Goal: Task Accomplishment & Management: Complete application form

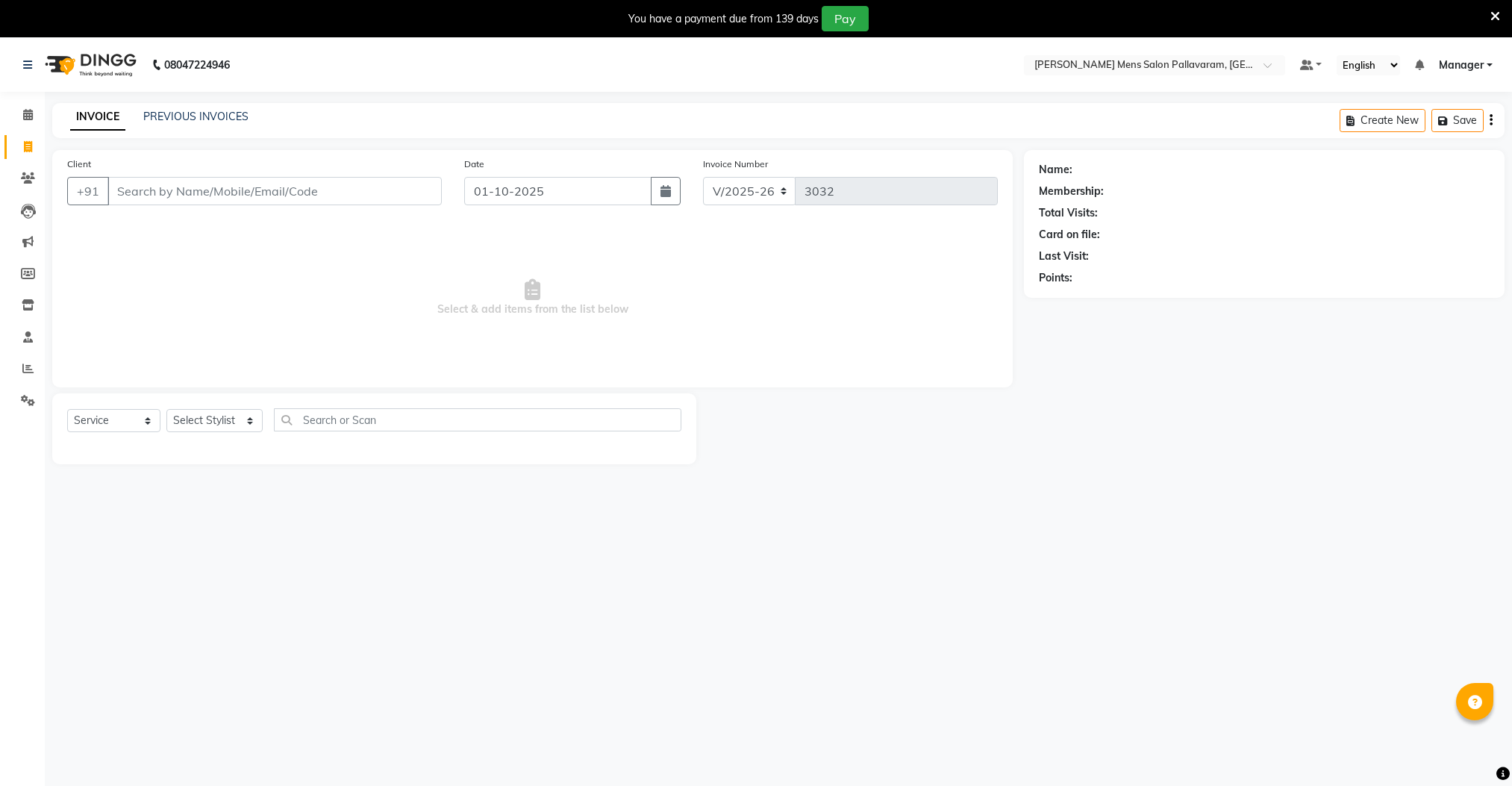
select select "8211"
select select "service"
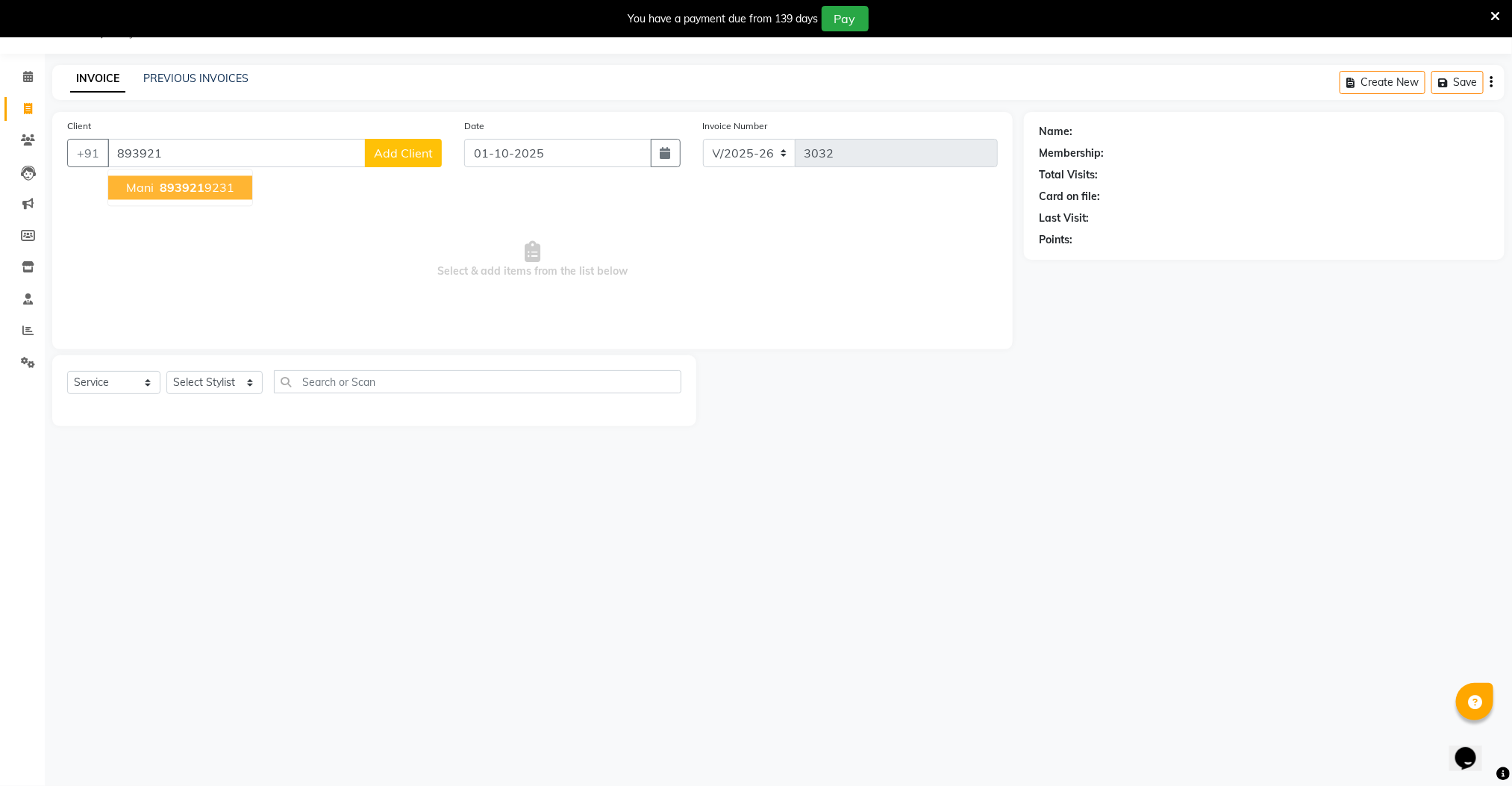
click at [184, 184] on span "893921" at bounding box center [182, 188] width 45 height 15
type input "8939219231"
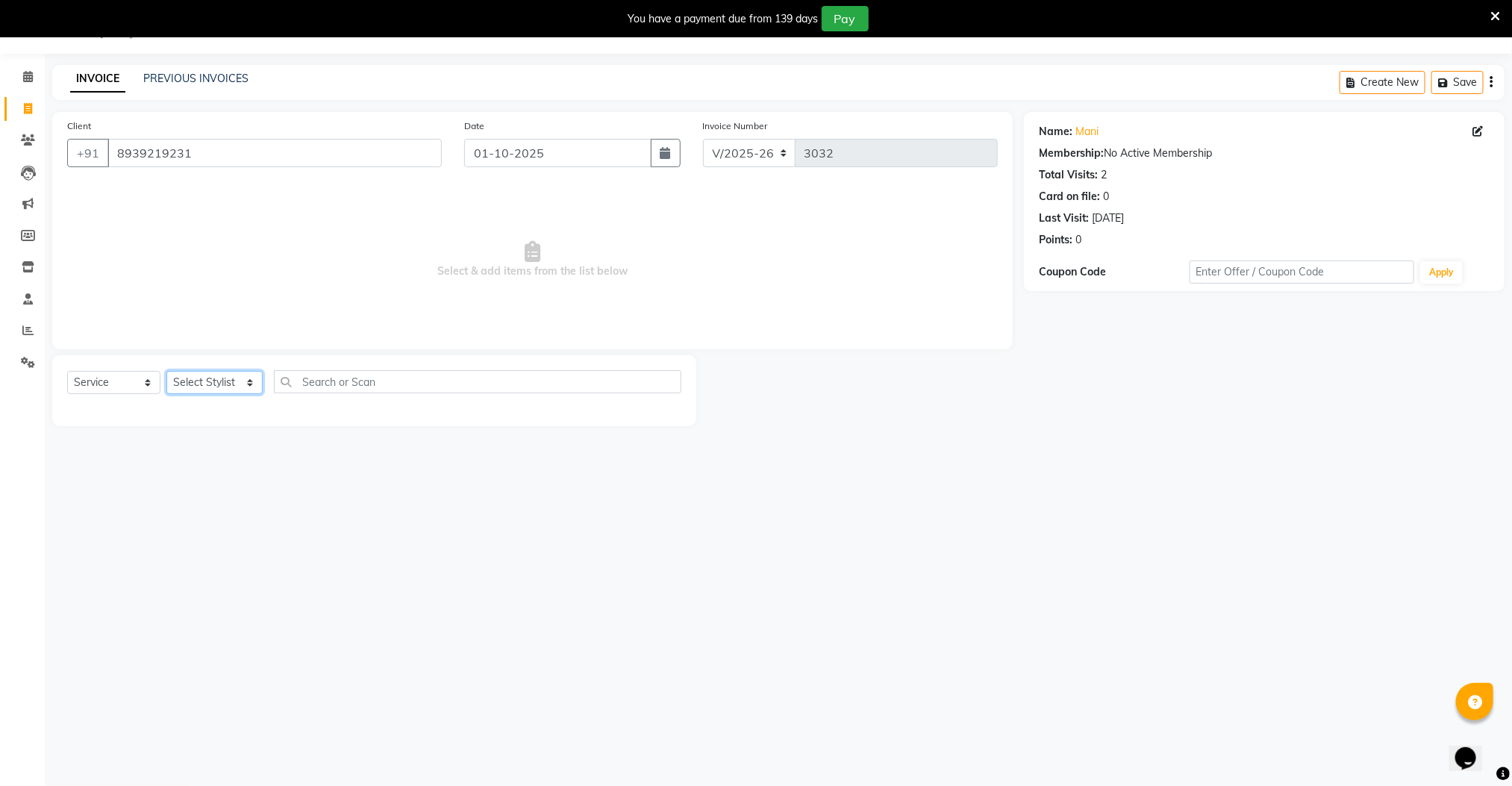
click at [223, 387] on select "Select Stylist Manager [PERSON_NAME] [PERSON_NAME] [PERSON_NAME]" at bounding box center [214, 382] width 97 height 23
select select "78867"
click at [166, 371] on select "Select Stylist Manager [PERSON_NAME] [PERSON_NAME] [PERSON_NAME]" at bounding box center [214, 382] width 97 height 23
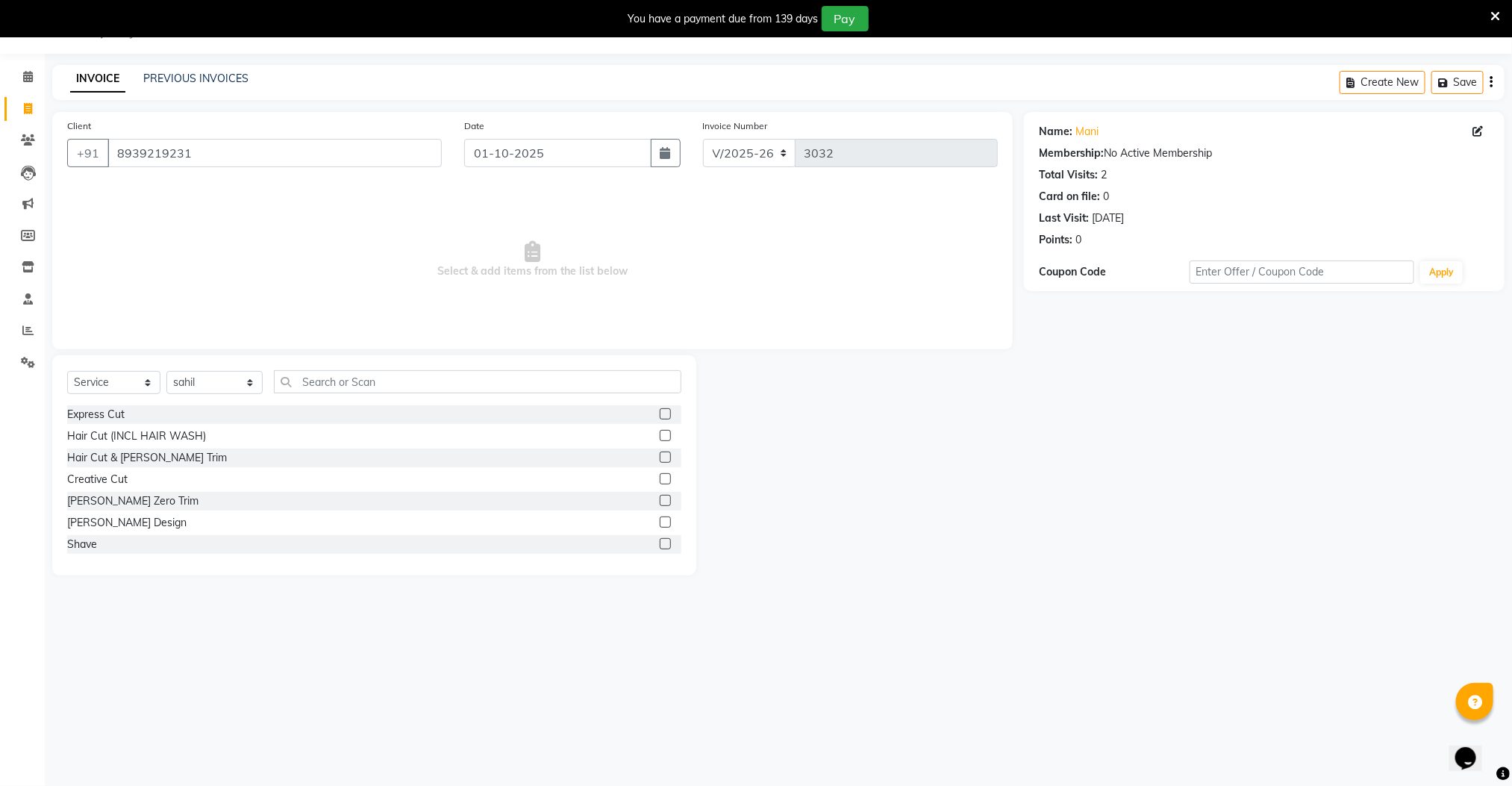
drag, startPoint x: 652, startPoint y: 455, endPoint x: 648, endPoint y: 446, distance: 9.8
click at [659, 454] on label at bounding box center [665, 457] width 11 height 11
click at [659, 454] on input "checkbox" at bounding box center [664, 458] width 10 height 10
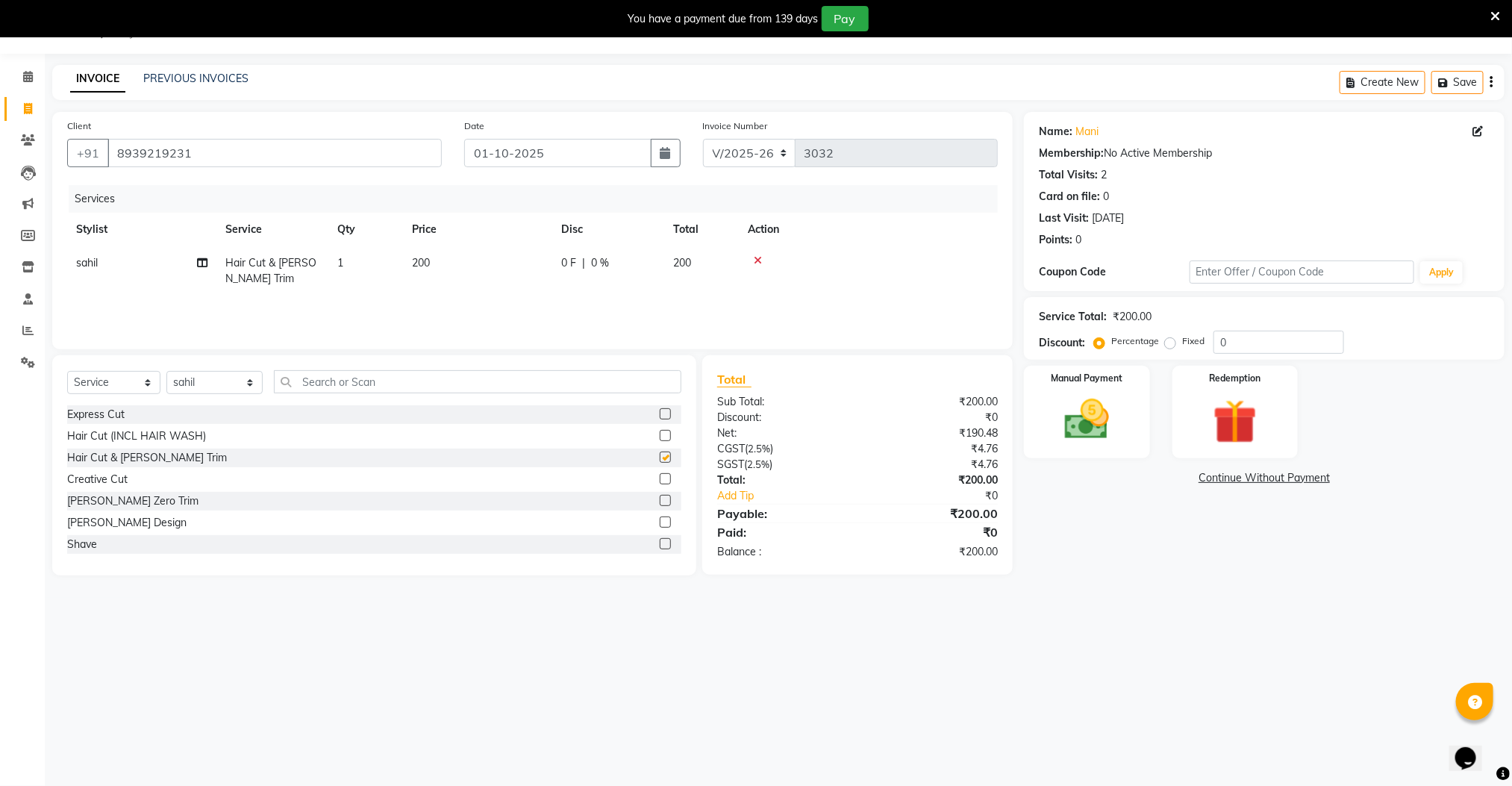
checkbox input "false"
click at [1072, 413] on img at bounding box center [1086, 420] width 74 height 53
click at [1172, 479] on span "CASH" at bounding box center [1177, 478] width 32 height 17
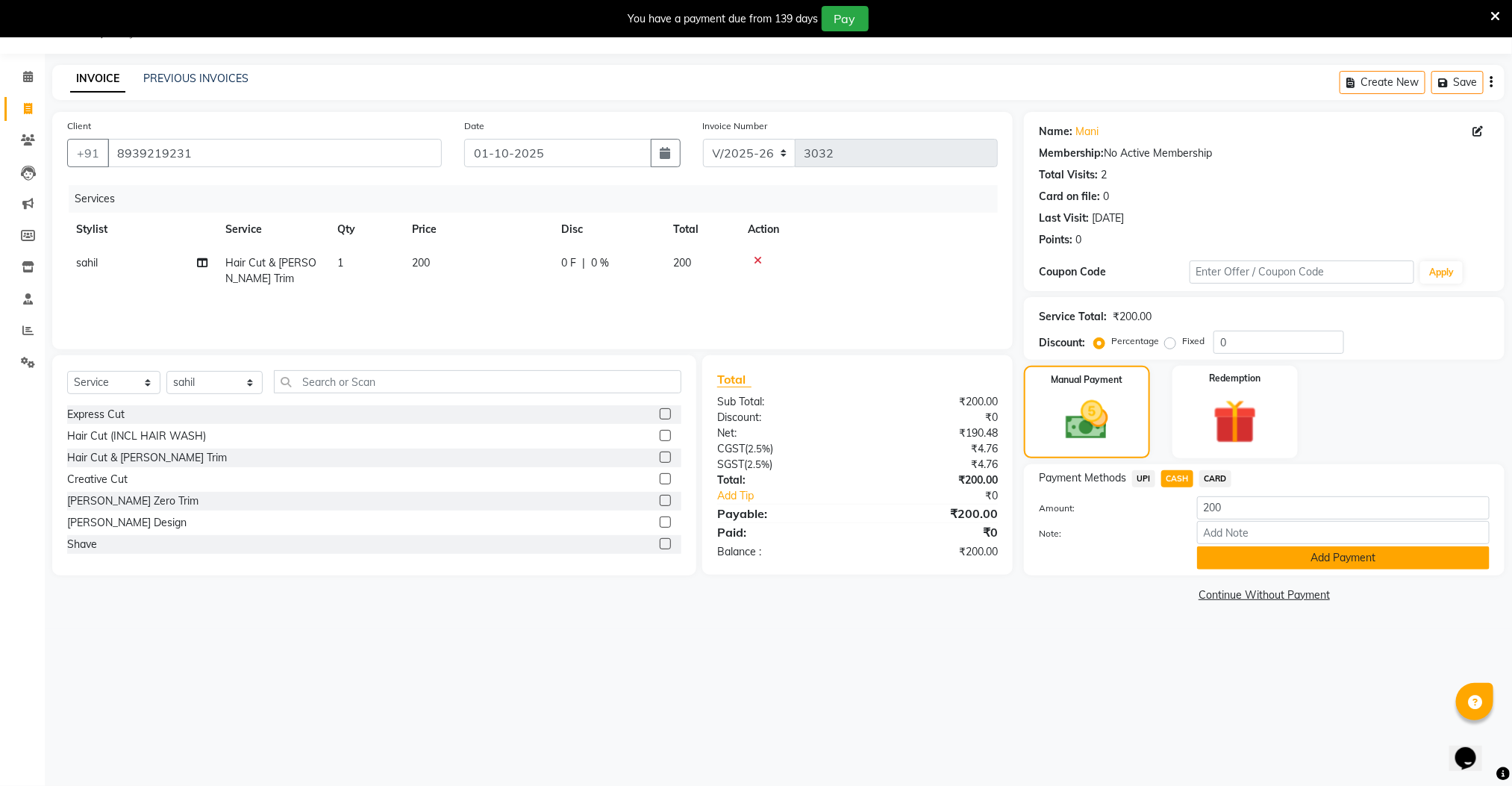
click at [1232, 561] on button "Add Payment" at bounding box center [1344, 557] width 292 height 23
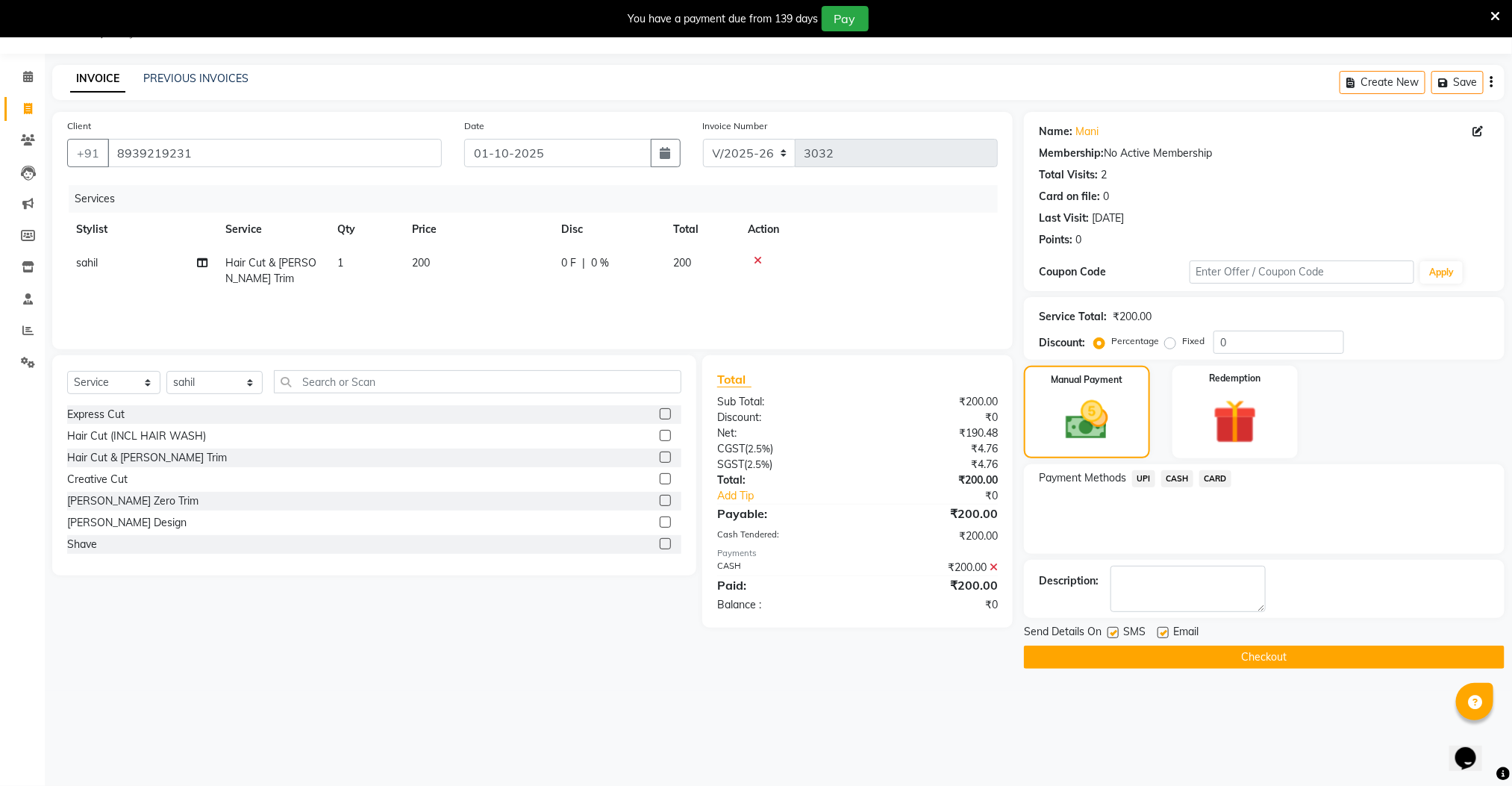
click at [1237, 664] on button "Checkout" at bounding box center [1265, 656] width 481 height 23
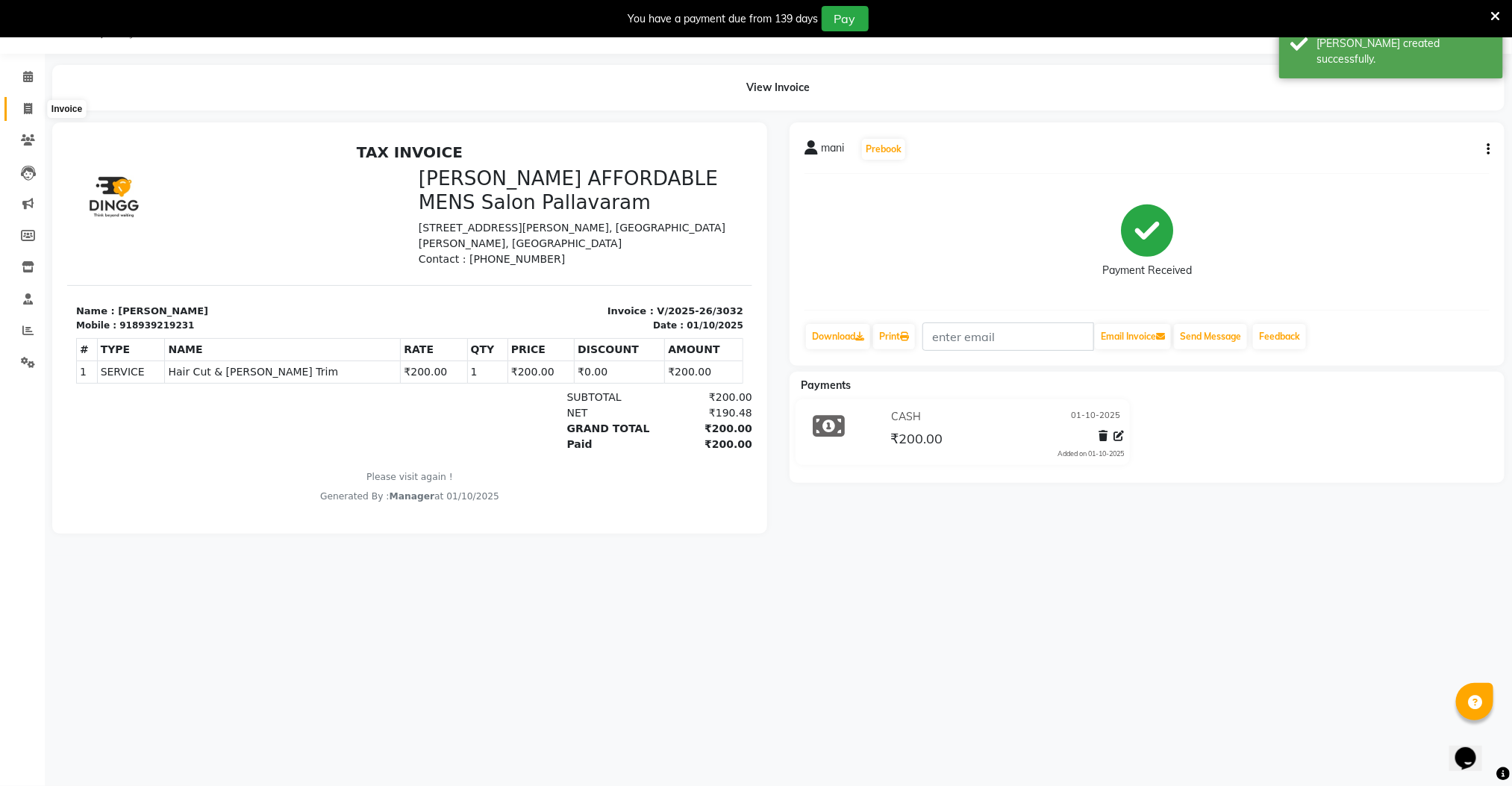
click at [26, 104] on icon at bounding box center [28, 108] width 8 height 11
select select "service"
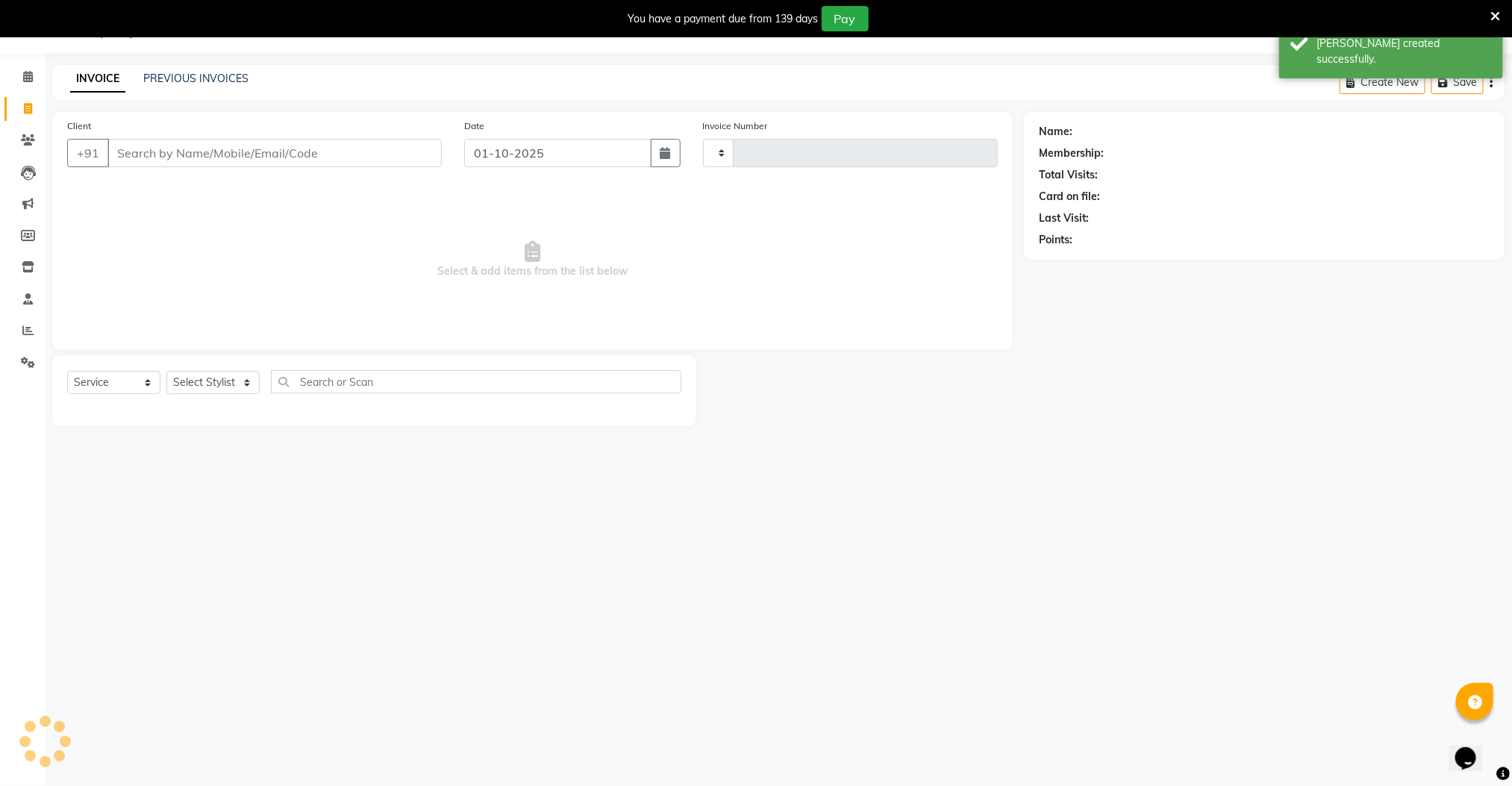
type input "3033"
select select "8211"
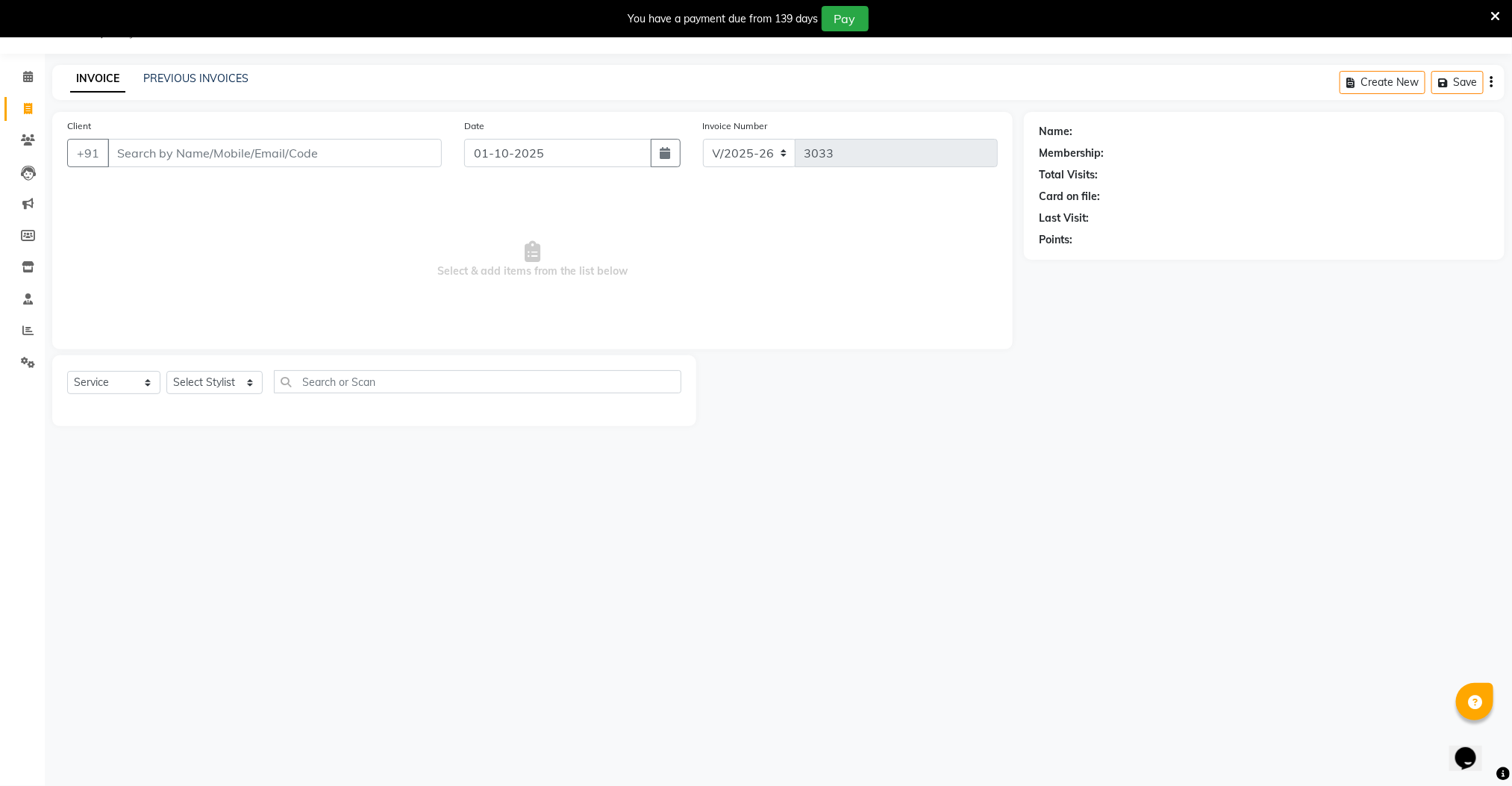
click at [457, 176] on div "Date [DATE]" at bounding box center [572, 148] width 238 height 62
click at [217, 140] on input "Client" at bounding box center [275, 153] width 335 height 28
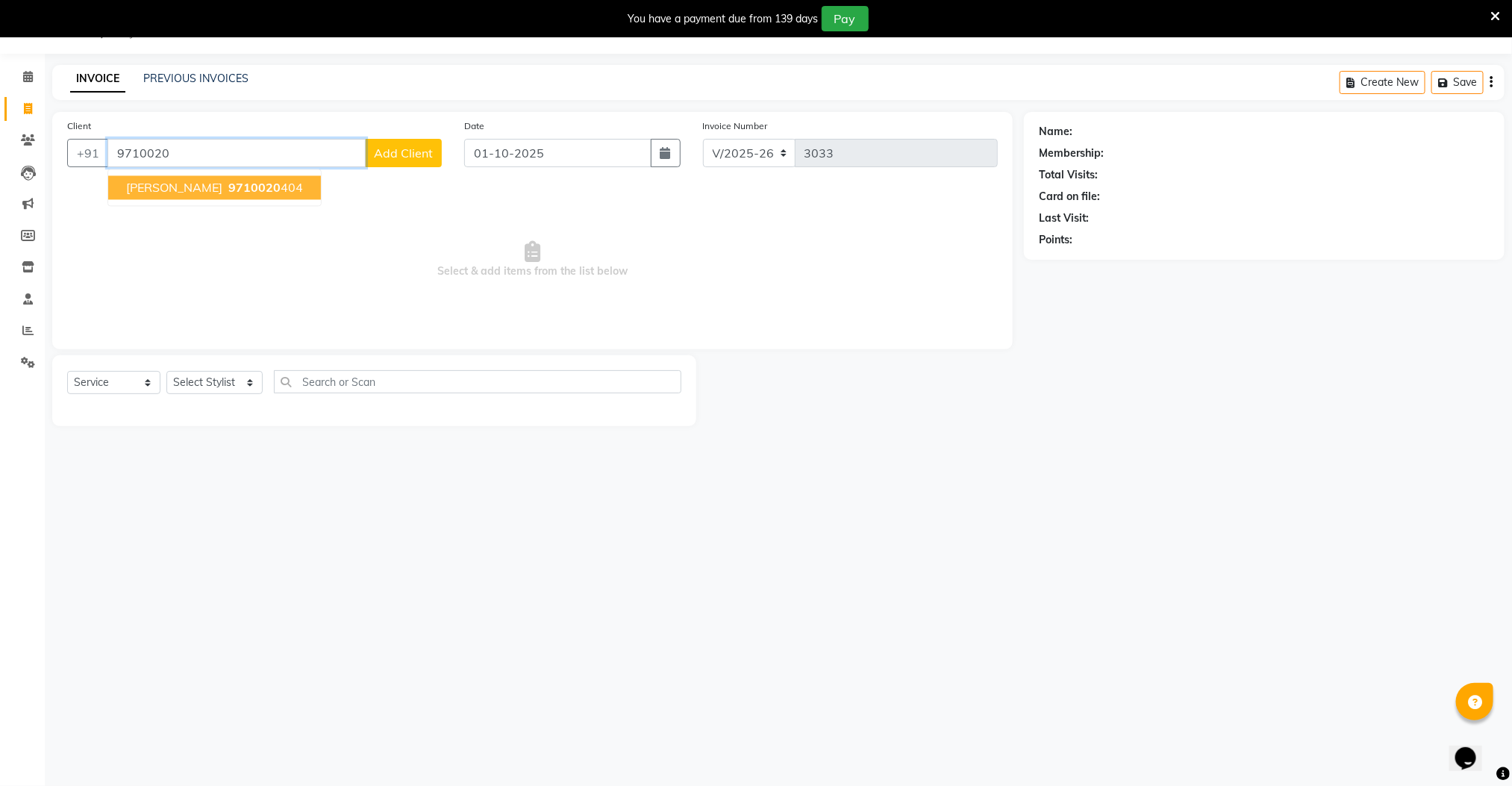
click at [242, 190] on ngb-highlight "9710020 404" at bounding box center [264, 188] width 77 height 15
type input "9710020404"
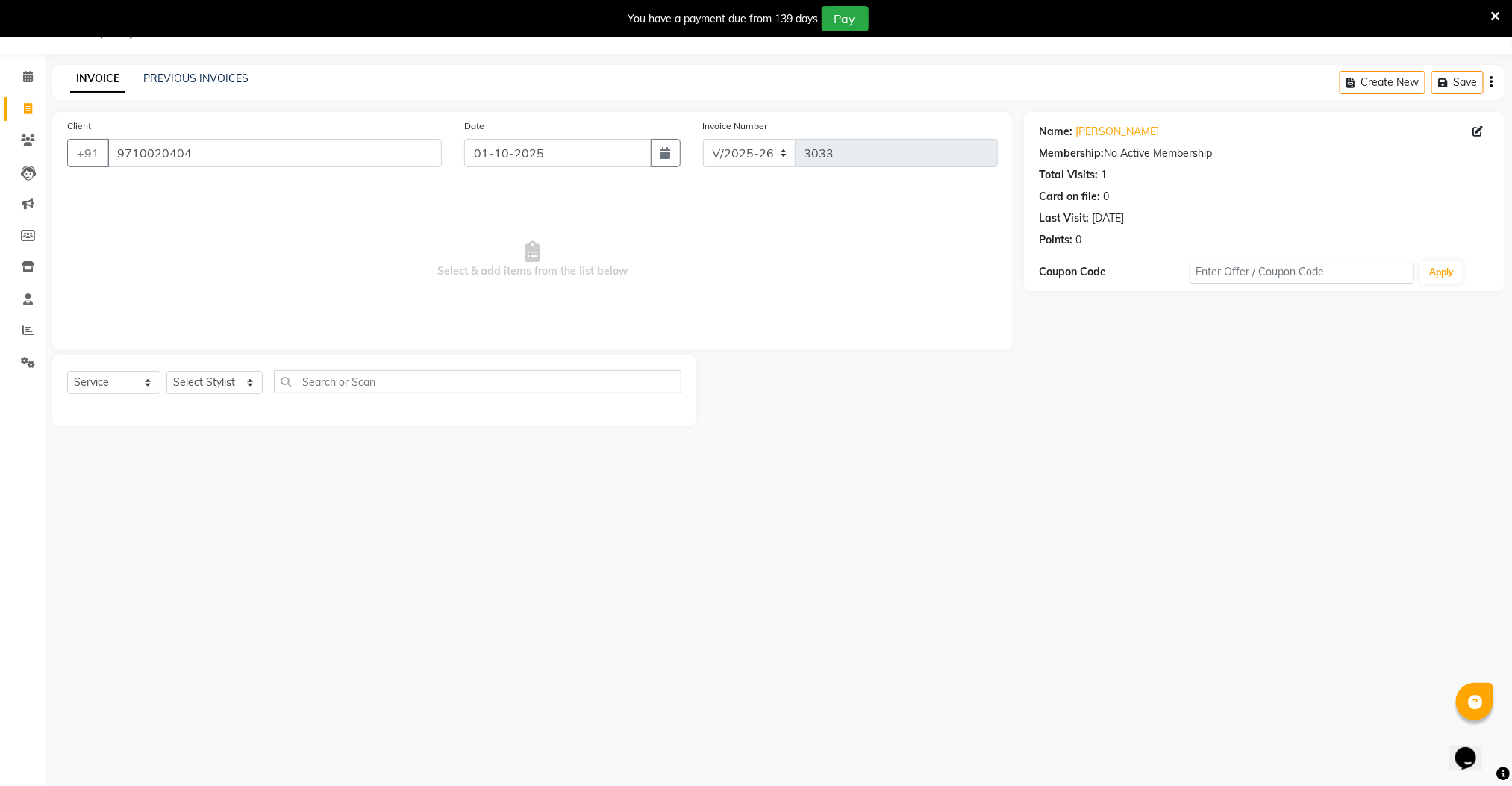
click at [200, 368] on div "Select Service Product Membership Package Voucher Prepaid Gift Card Select Styl…" at bounding box center [374, 390] width 644 height 71
click at [200, 372] on select "Select Stylist Manager [PERSON_NAME] [PERSON_NAME] [PERSON_NAME]" at bounding box center [214, 382] width 97 height 23
select select "78867"
click at [166, 371] on select "Select Stylist Manager [PERSON_NAME] [PERSON_NAME] [PERSON_NAME]" at bounding box center [214, 382] width 97 height 23
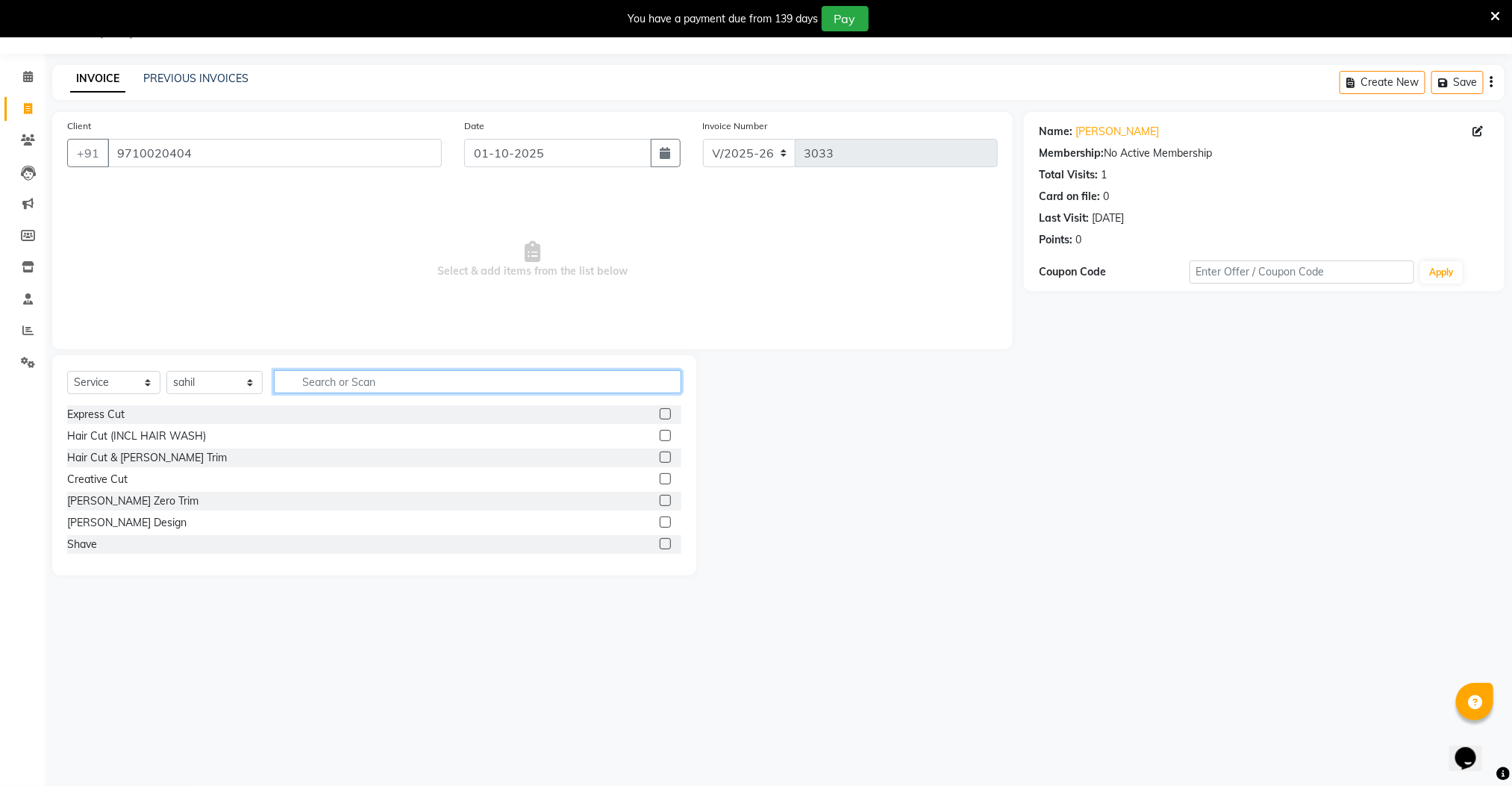
click at [426, 382] on input "text" at bounding box center [478, 382] width 408 height 23
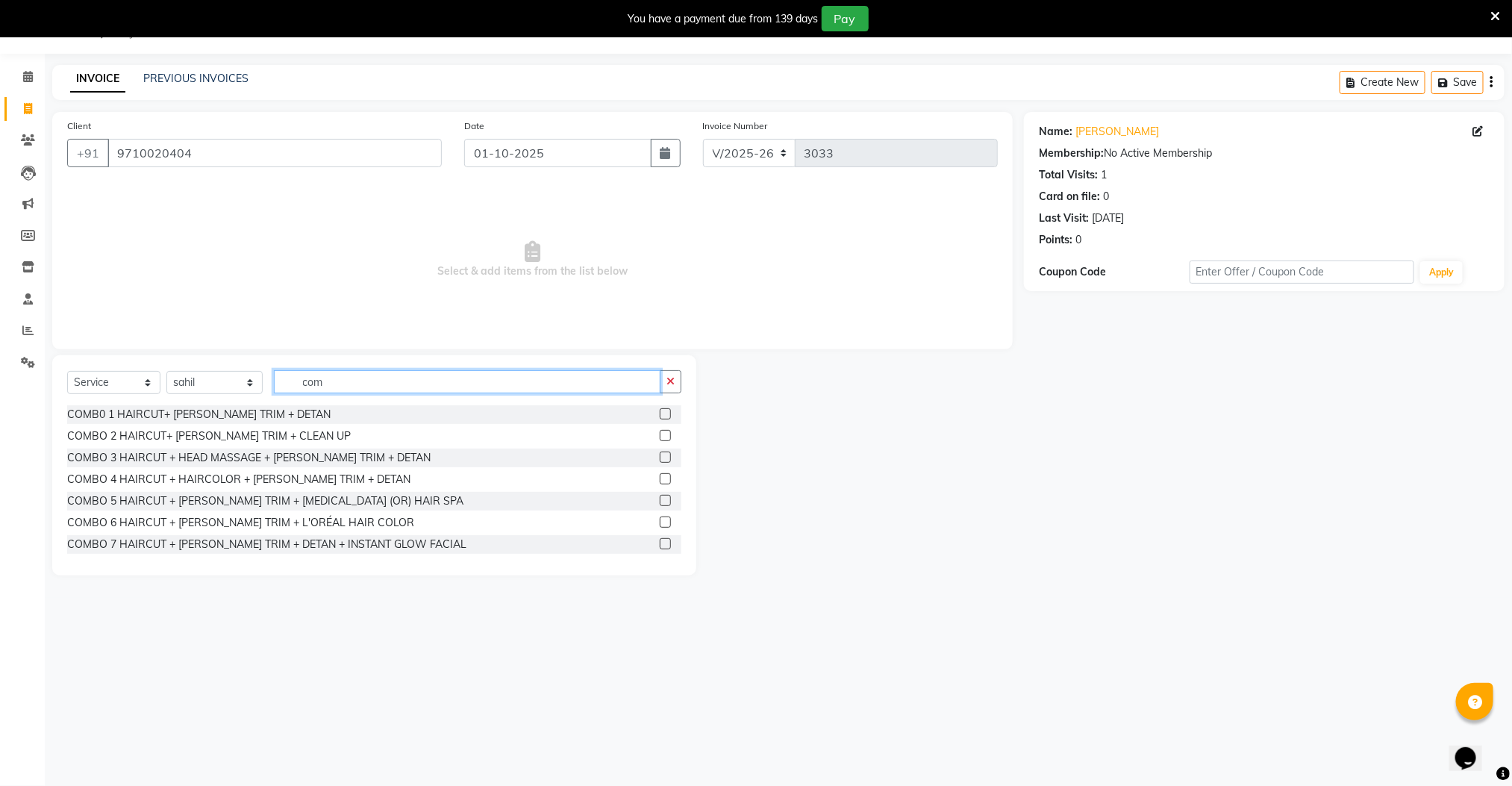
type input "com"
click at [659, 413] on label at bounding box center [665, 414] width 11 height 11
click at [659, 413] on input "checkbox" at bounding box center [664, 415] width 10 height 10
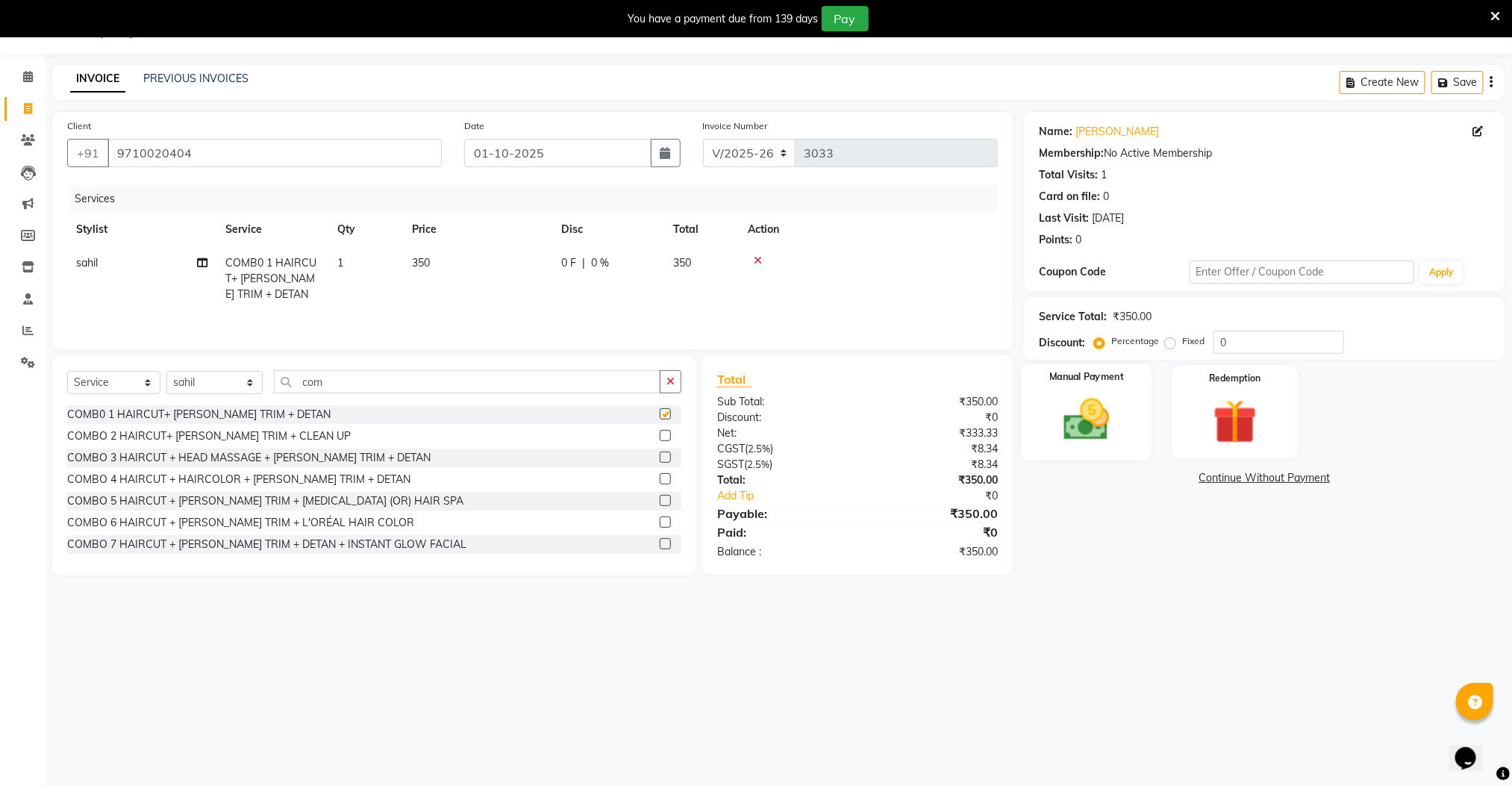
checkbox input "false"
click at [1075, 421] on img at bounding box center [1086, 420] width 74 height 53
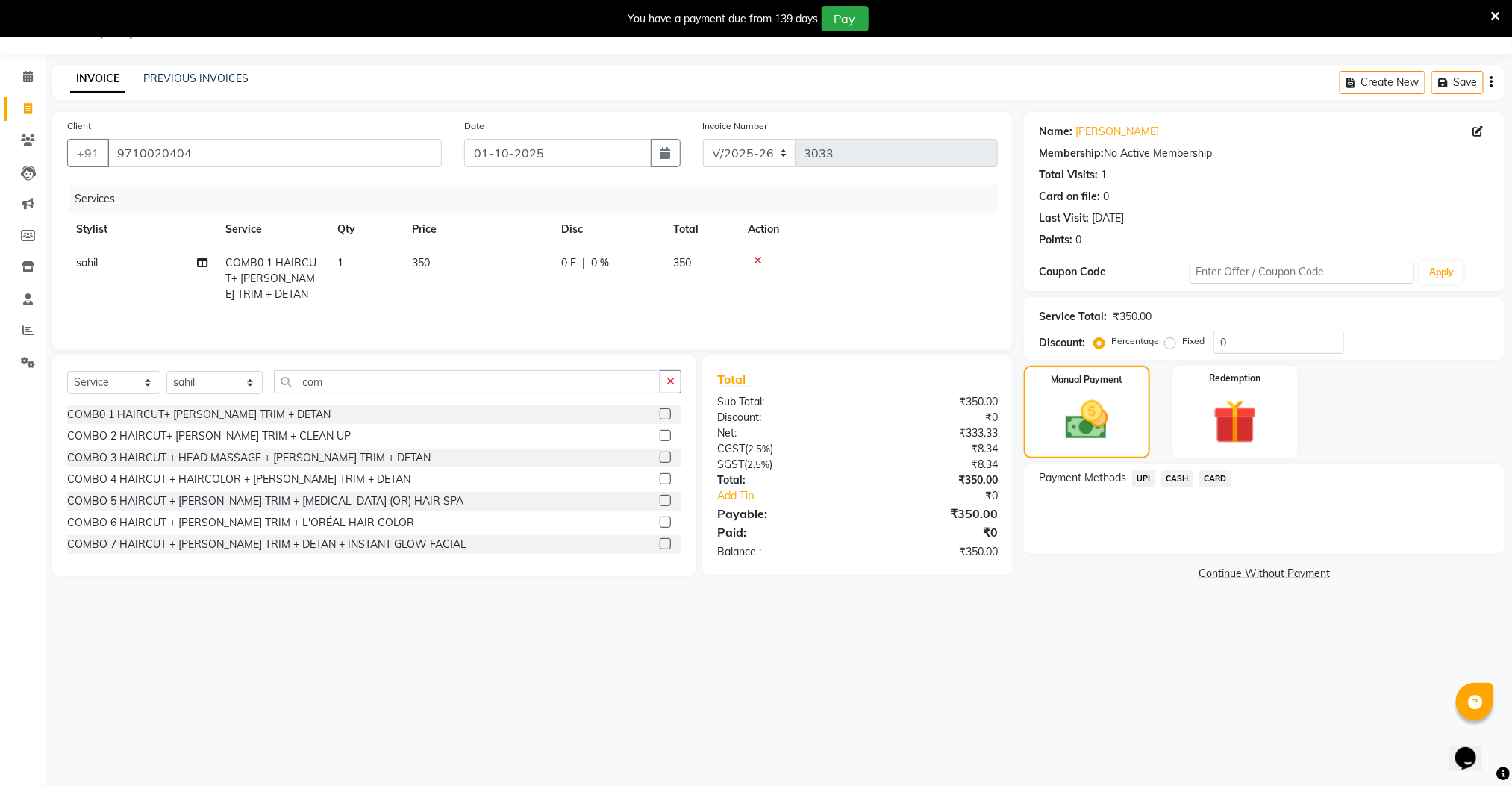
click at [1171, 477] on span "CASH" at bounding box center [1177, 478] width 32 height 17
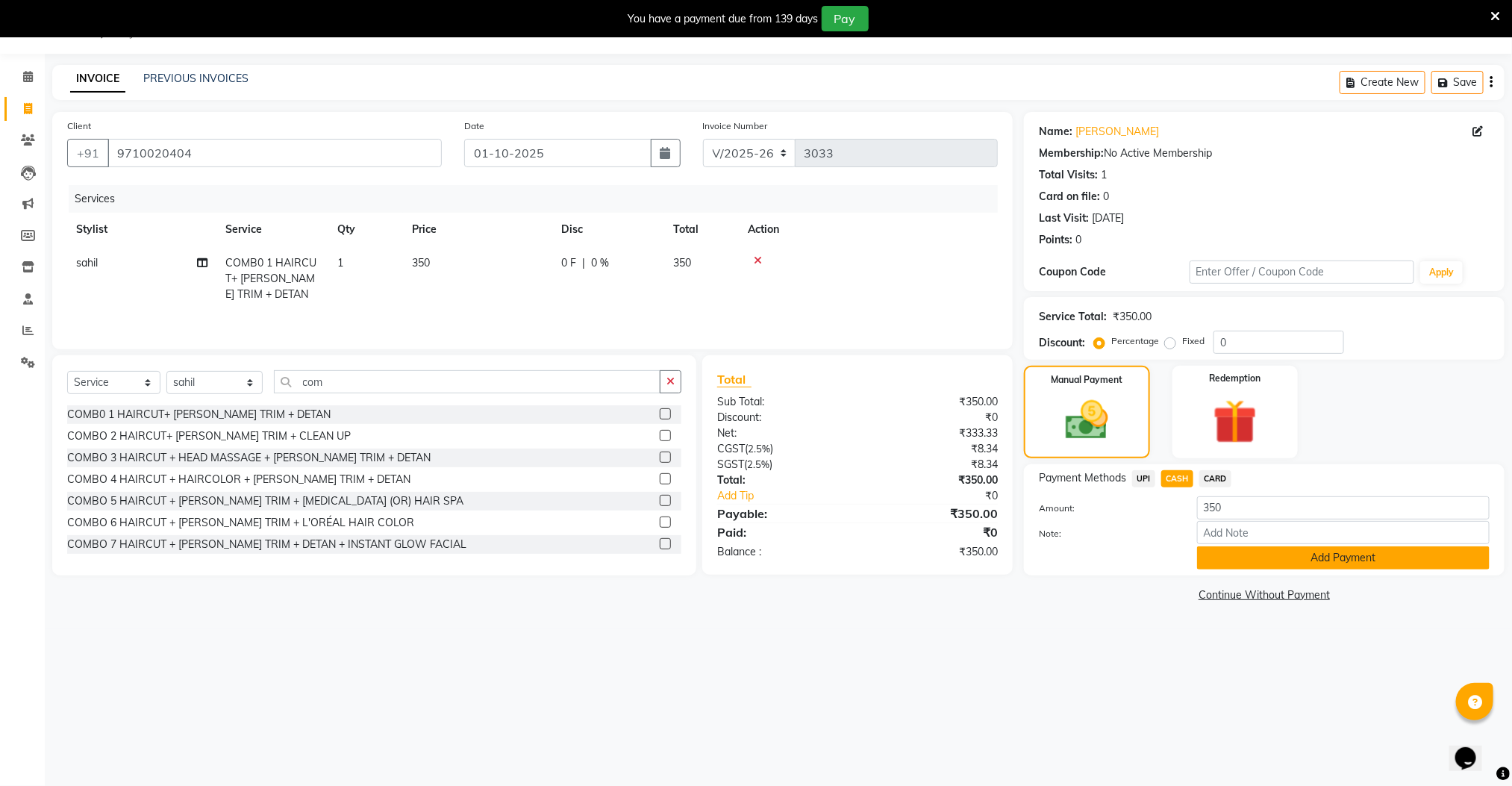
click at [1246, 560] on button "Add Payment" at bounding box center [1344, 557] width 292 height 23
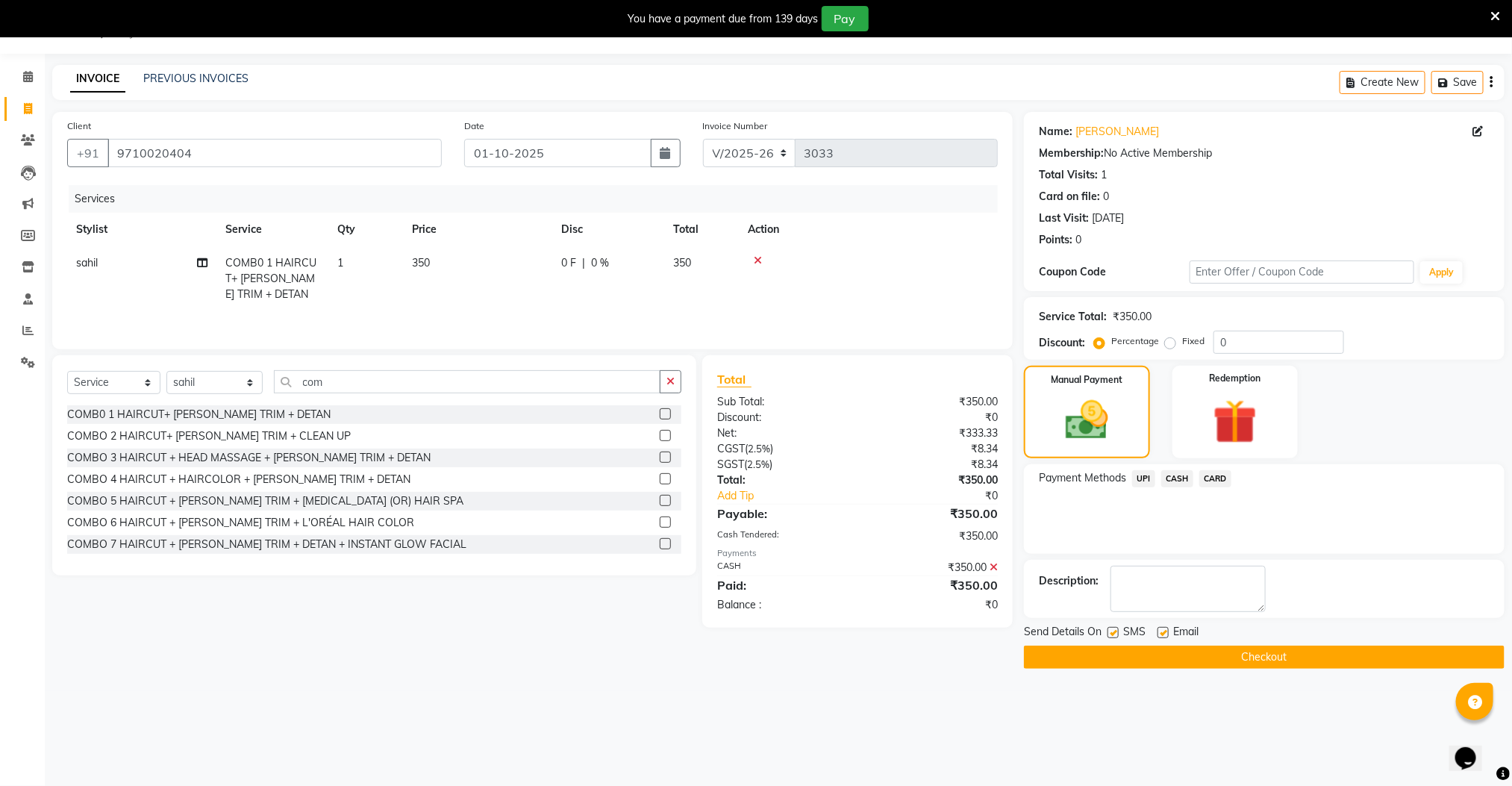
click at [1241, 658] on button "Checkout" at bounding box center [1265, 656] width 481 height 23
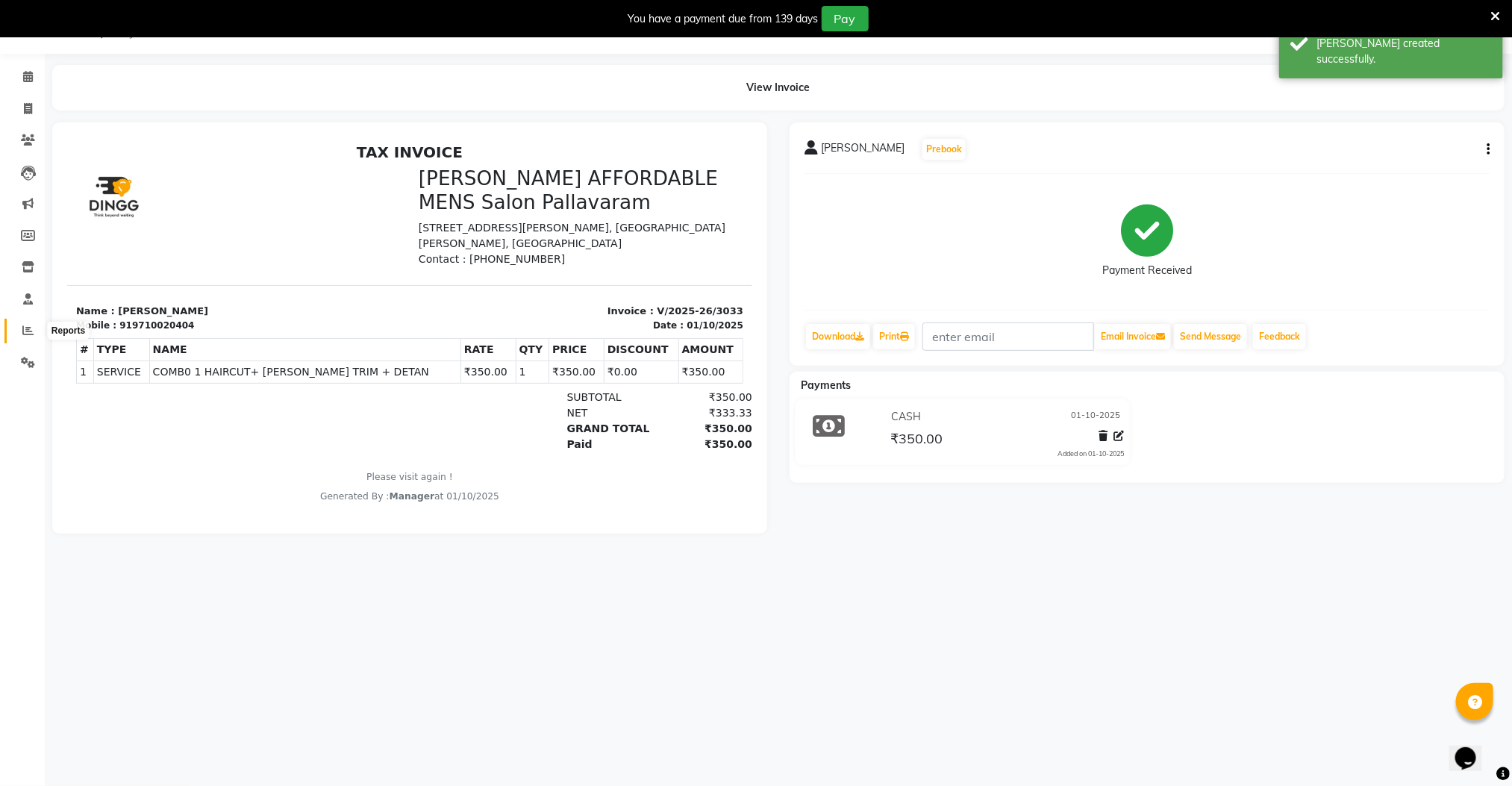
click at [22, 330] on icon at bounding box center [28, 330] width 11 height 11
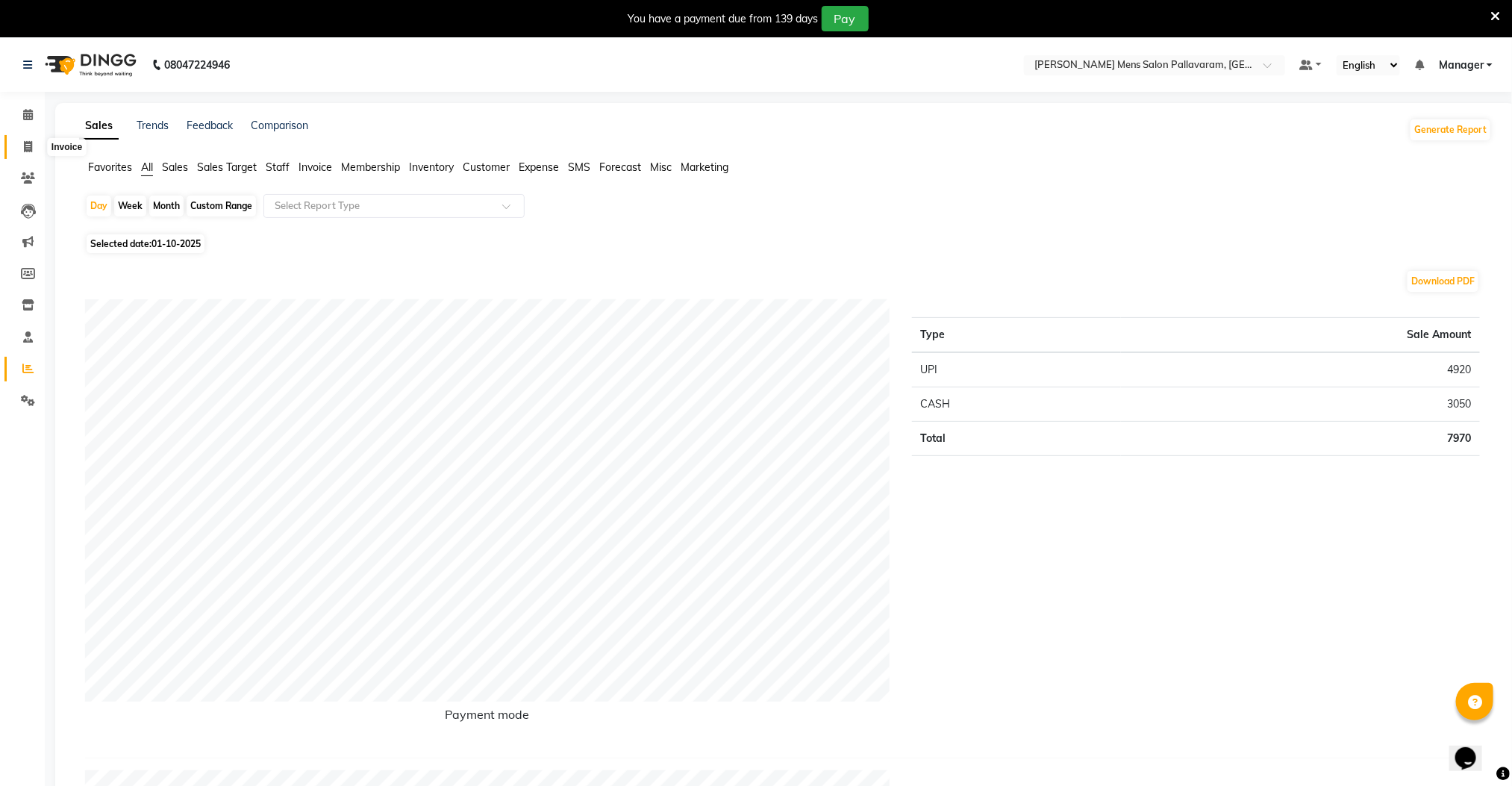
click at [25, 149] on icon at bounding box center [28, 146] width 8 height 11
select select "service"
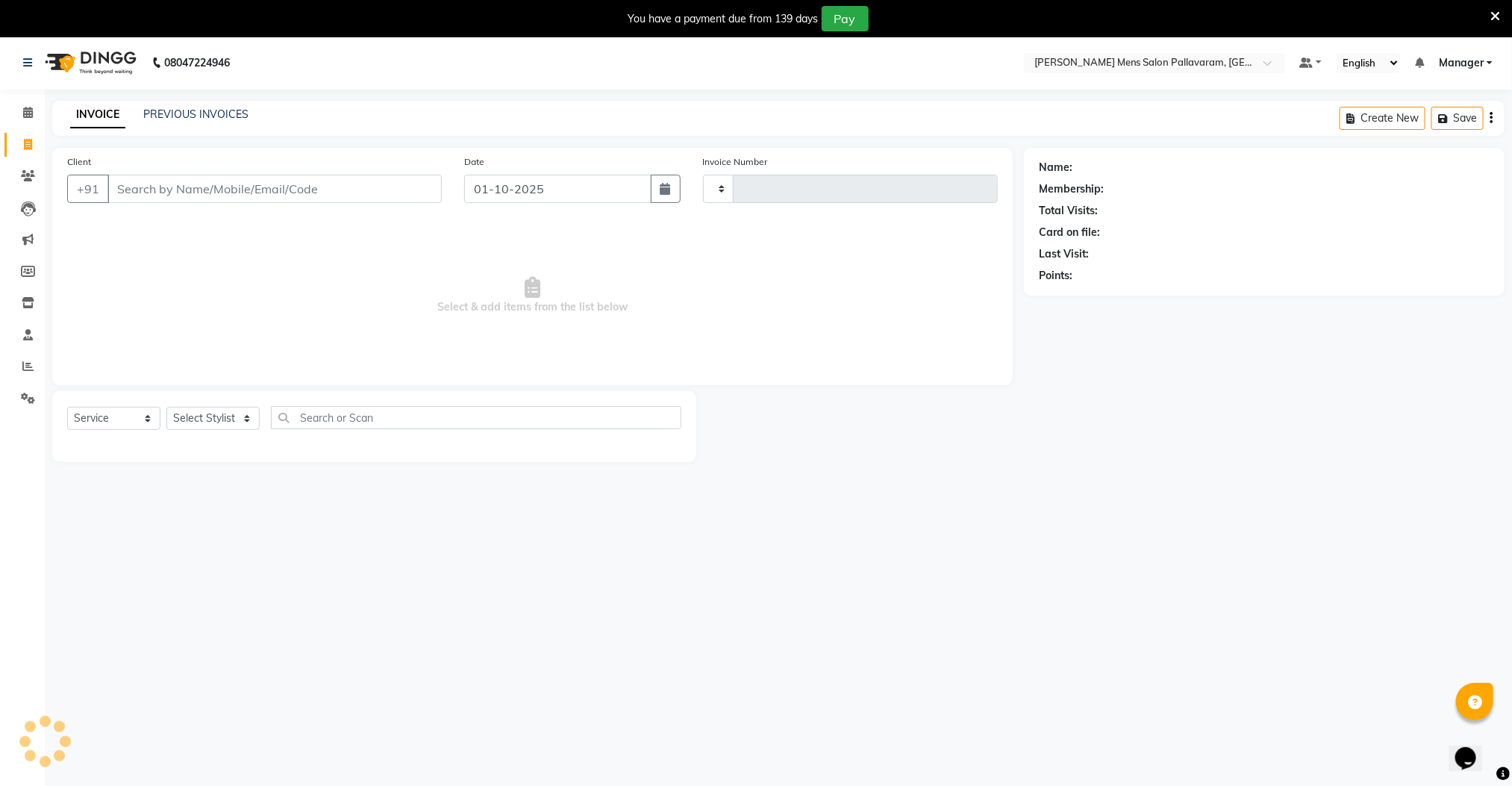
type input "3034"
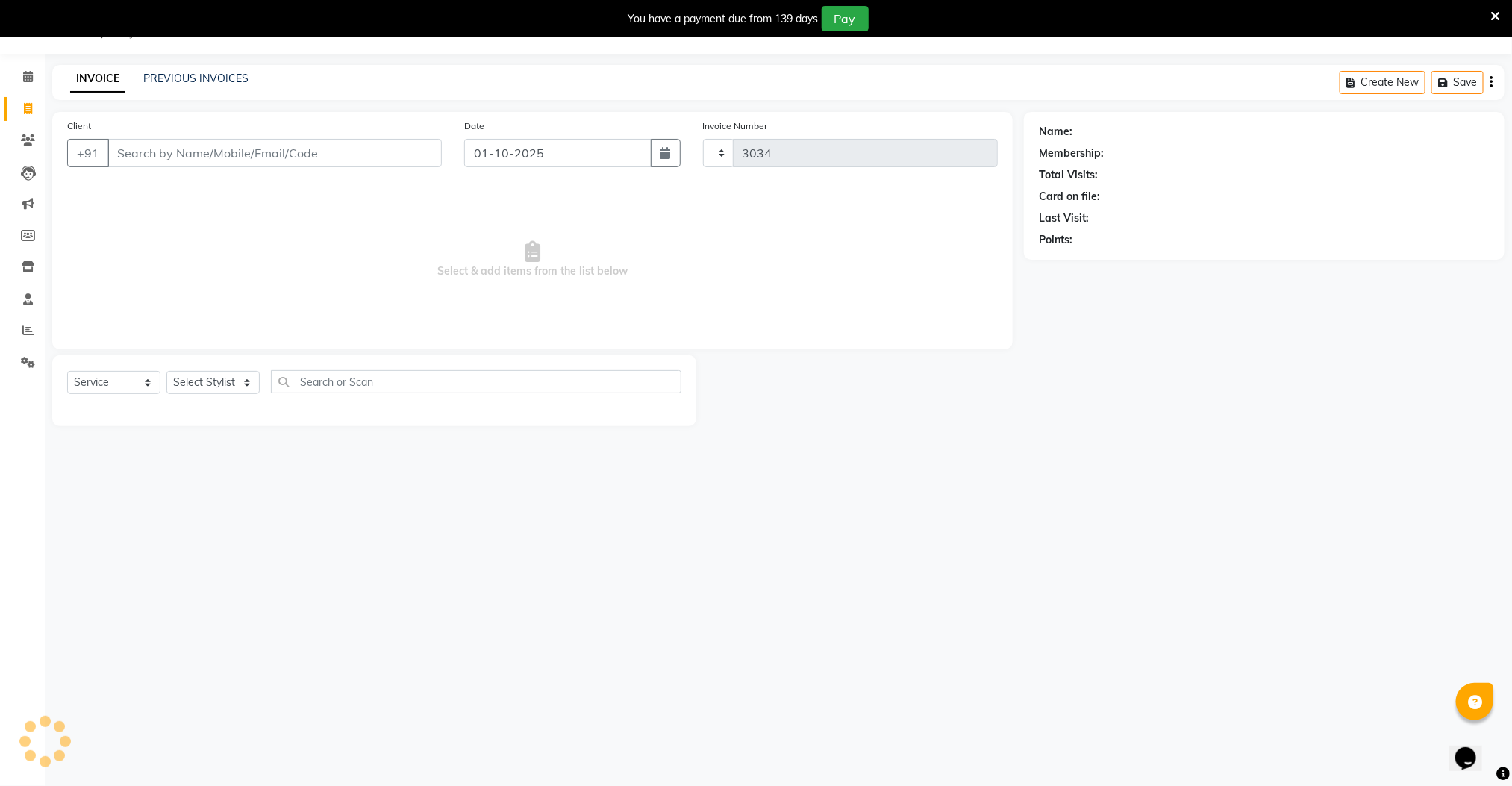
select select "8211"
click at [149, 151] on input "Client" at bounding box center [275, 153] width 335 height 28
click at [18, 327] on span at bounding box center [28, 331] width 26 height 17
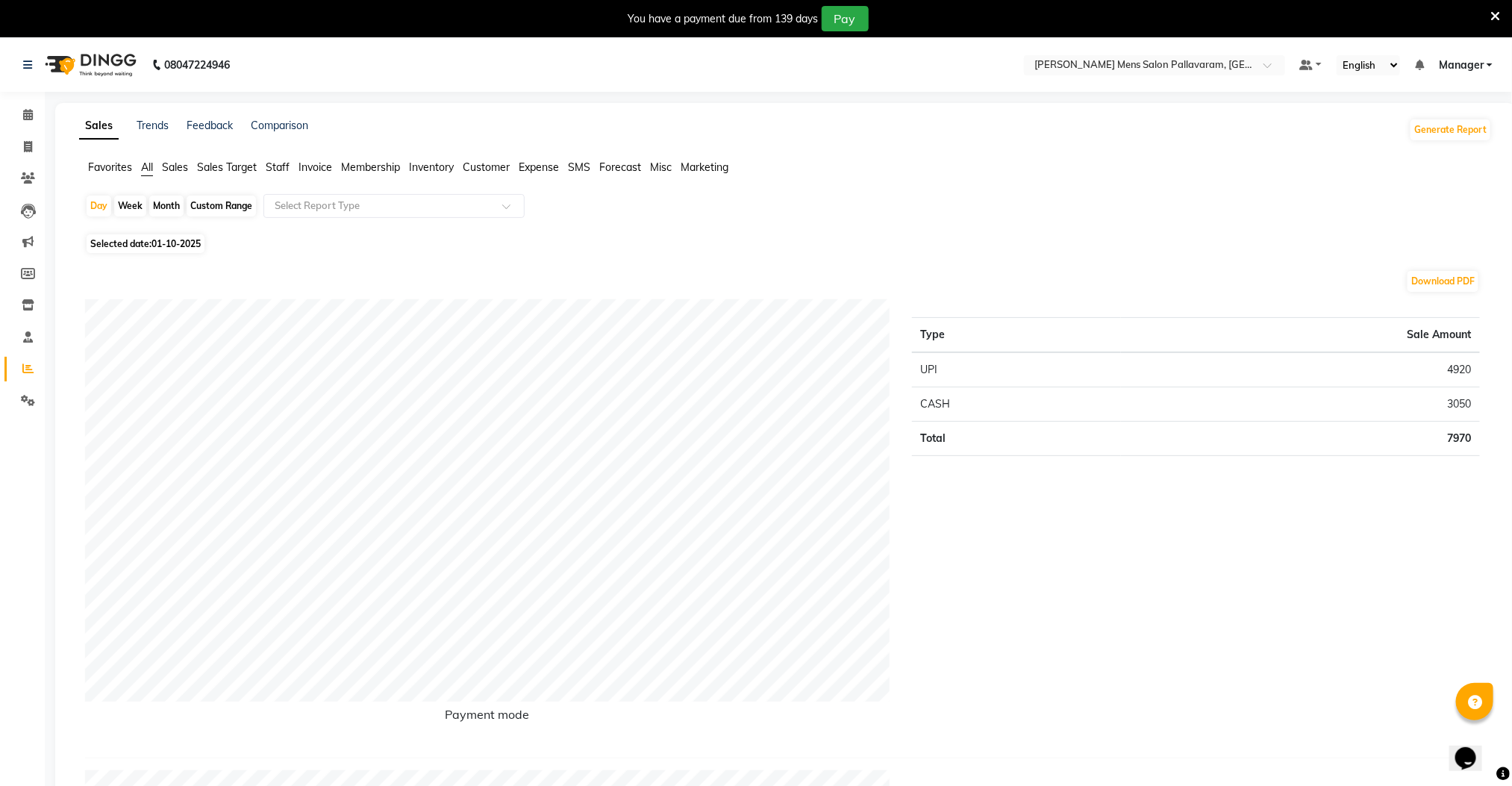
drag, startPoint x: 1525, startPoint y: 287, endPoint x: 1521, endPoint y: 81, distance: 206.0
select select "8211"
select select "service"
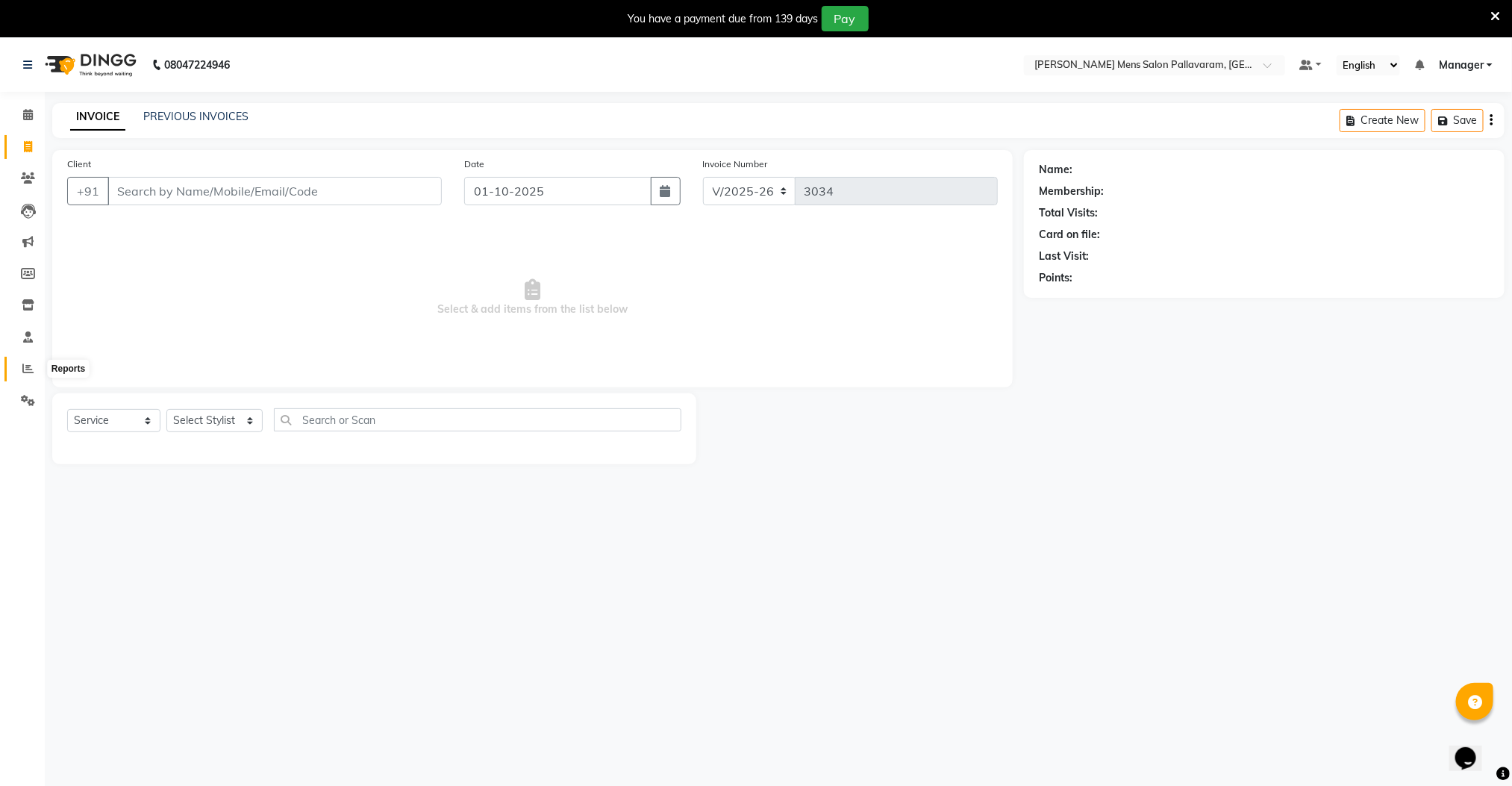
click at [25, 372] on icon at bounding box center [28, 368] width 11 height 11
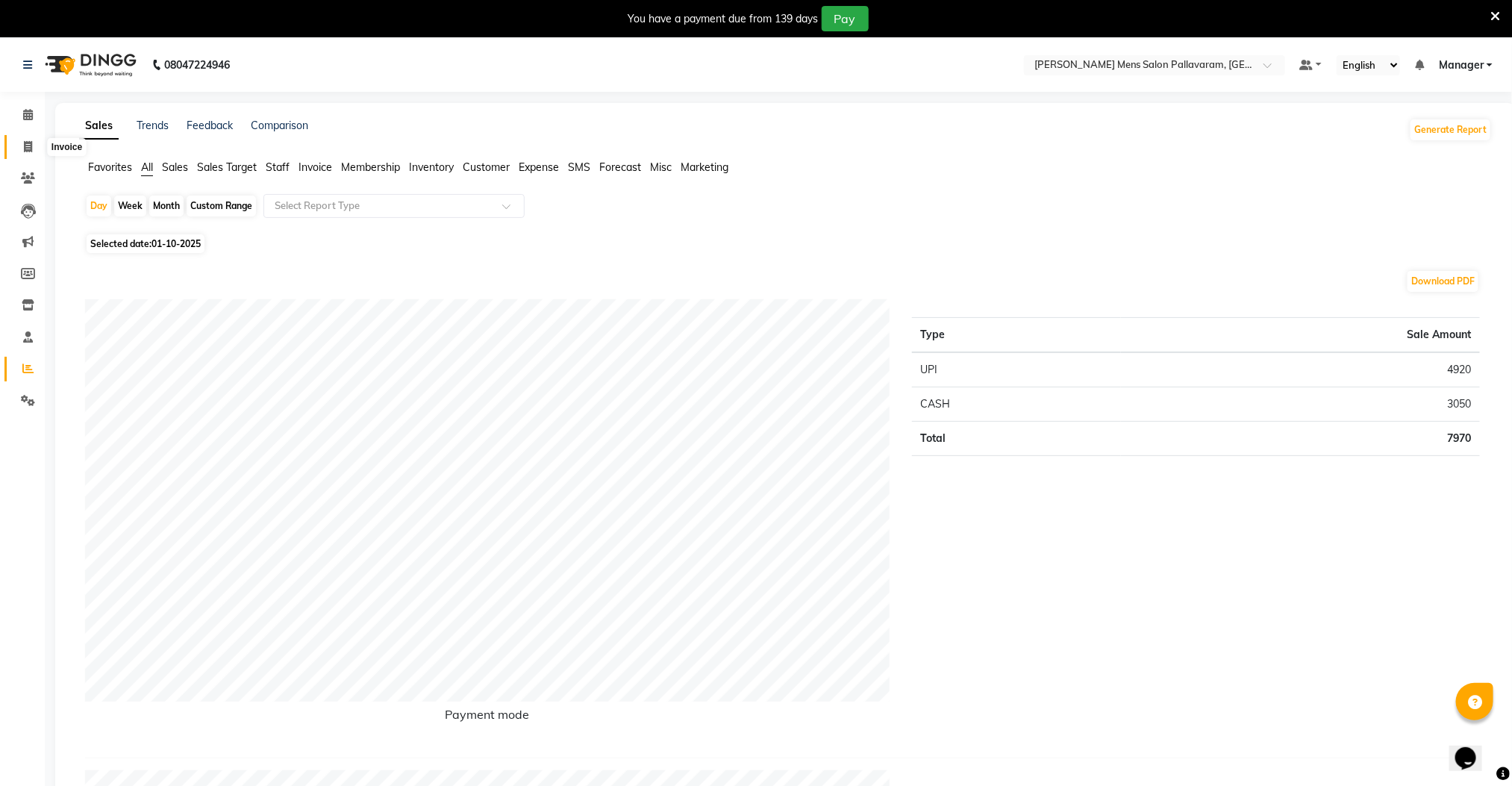
click at [29, 141] on icon at bounding box center [28, 146] width 8 height 11
select select "8211"
select select "service"
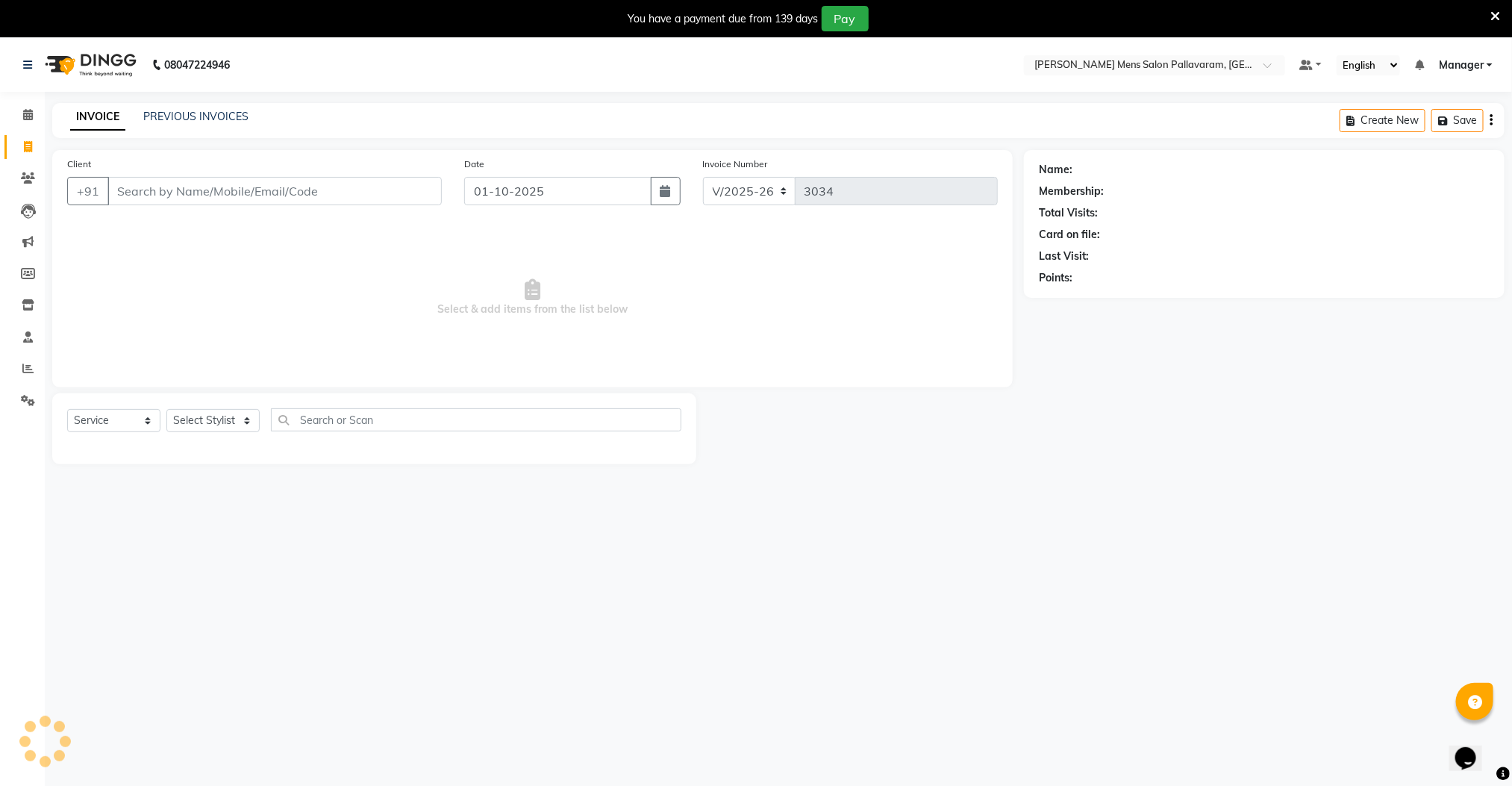
scroll to position [38, 0]
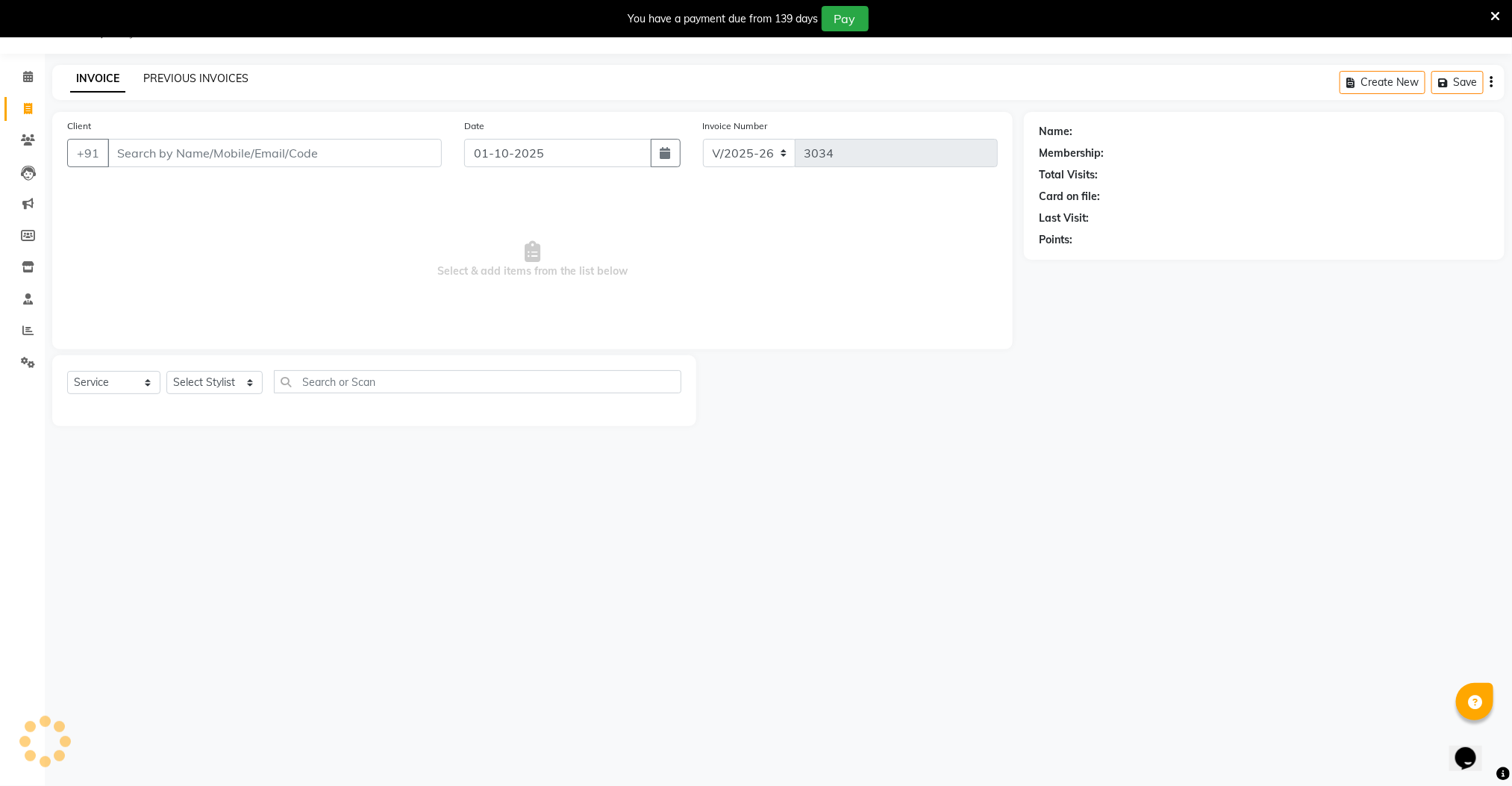
click at [220, 77] on link "PREVIOUS INVOICES" at bounding box center [196, 78] width 105 height 14
